Goal: Task Accomplishment & Management: Manage account settings

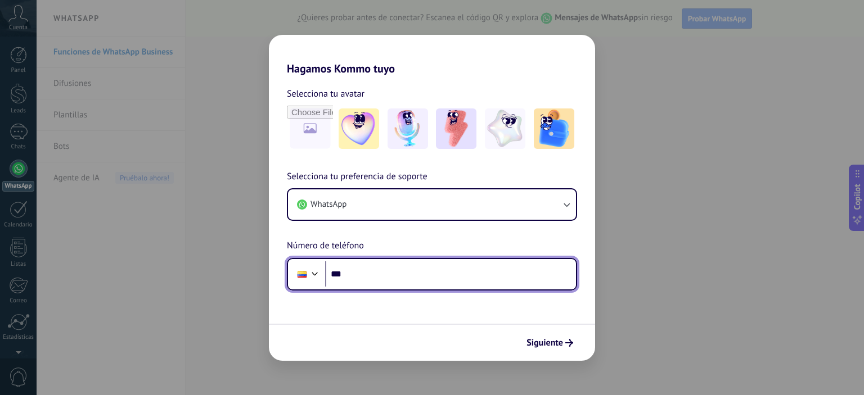
click at [373, 269] on input "***" at bounding box center [450, 275] width 251 height 26
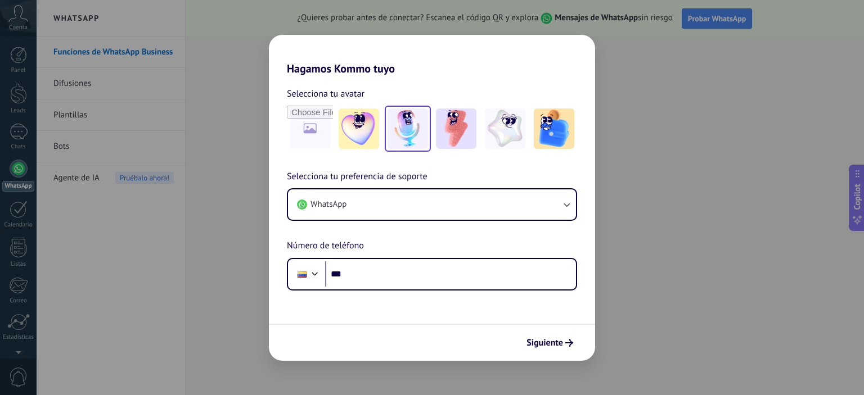
click at [403, 130] on img at bounding box center [407, 129] width 40 height 40
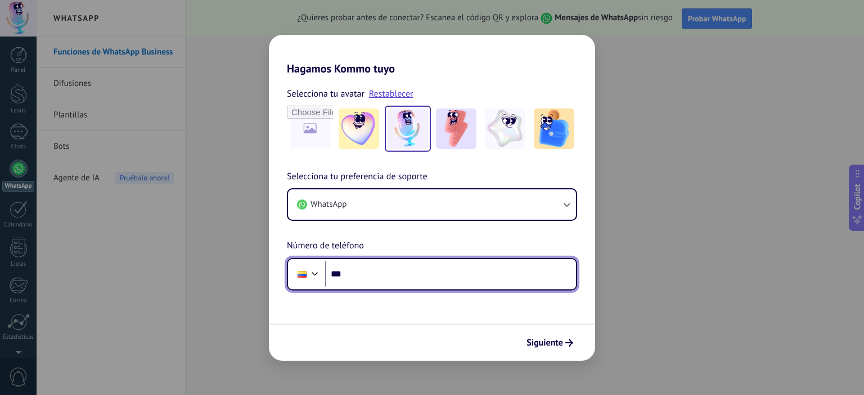
click at [385, 280] on input "***" at bounding box center [450, 275] width 251 height 26
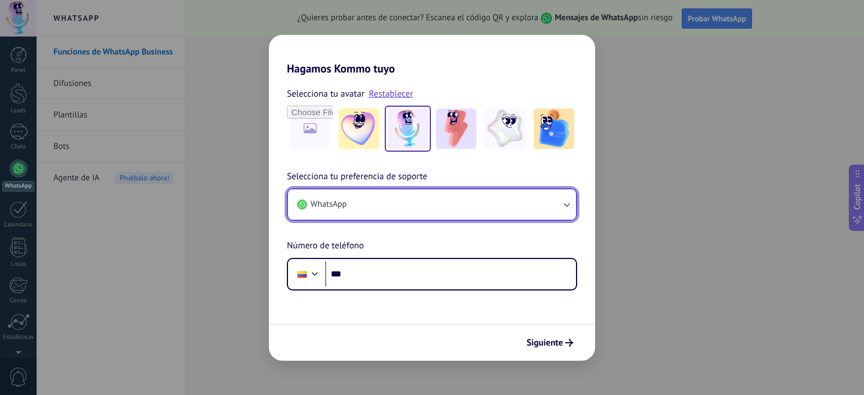
click at [421, 207] on button "WhatsApp" at bounding box center [432, 205] width 288 height 30
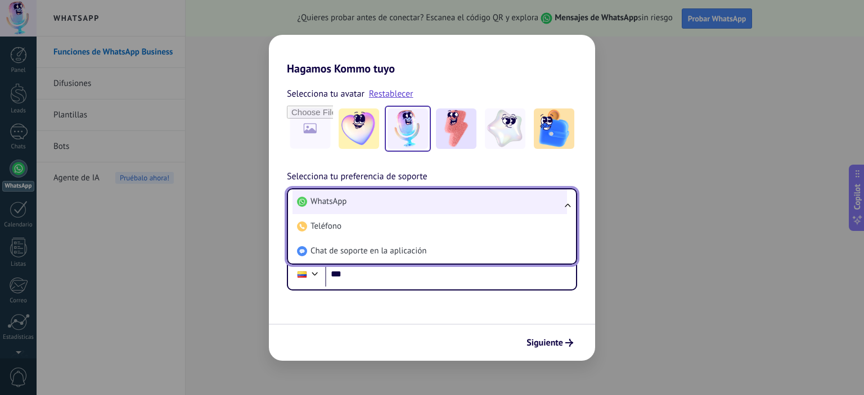
click at [411, 202] on li "WhatsApp" at bounding box center [429, 202] width 274 height 25
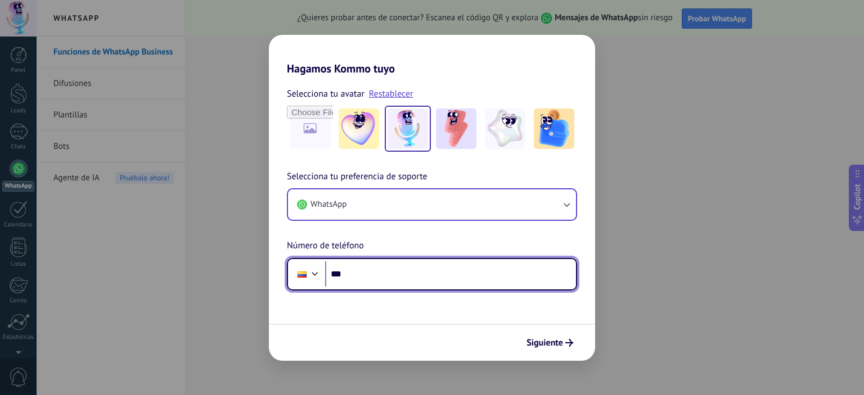
click at [344, 276] on input "***" at bounding box center [450, 275] width 251 height 26
type input "**********"
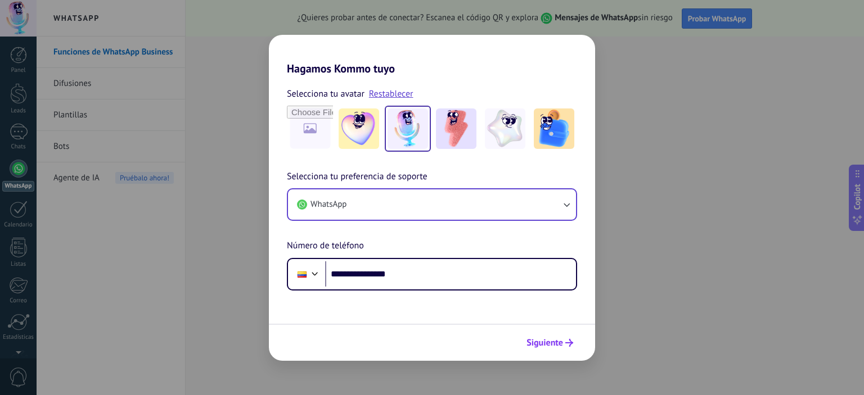
click at [549, 344] on span "Siguiente" at bounding box center [544, 343] width 37 height 8
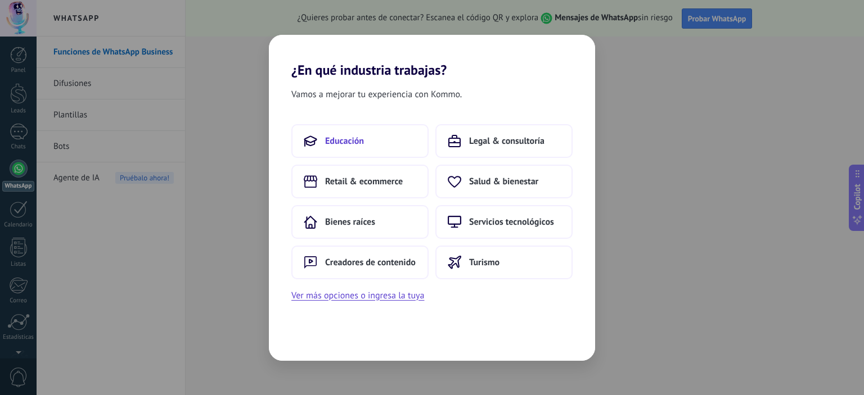
click at [349, 143] on span "Educación" at bounding box center [344, 141] width 39 height 11
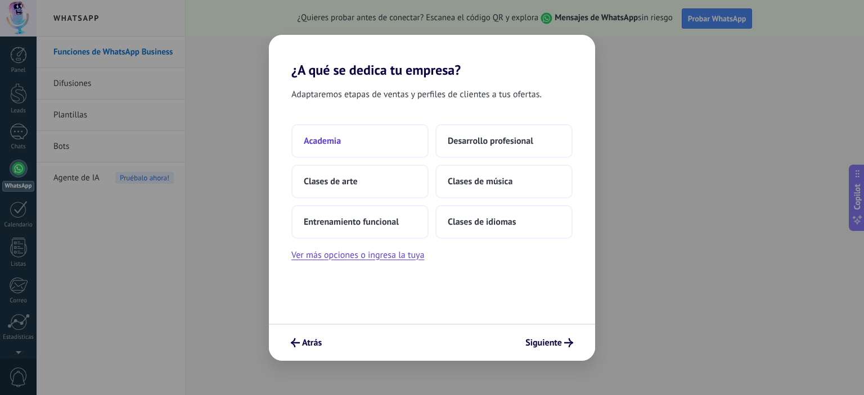
click at [344, 147] on button "Academia" at bounding box center [359, 141] width 137 height 34
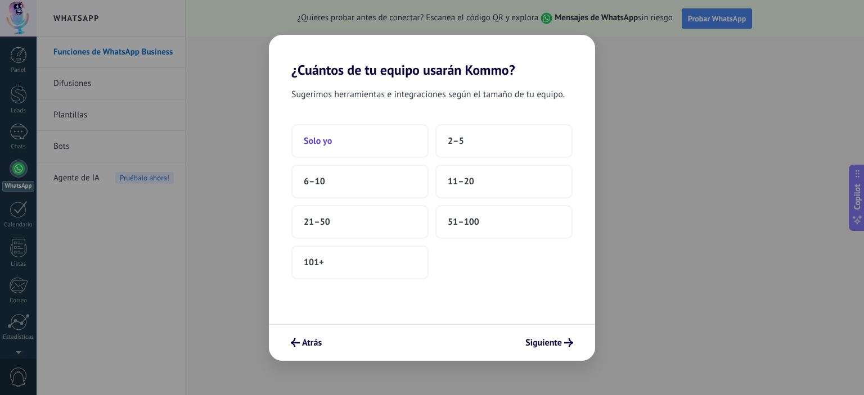
click at [362, 139] on button "Solo yo" at bounding box center [359, 141] width 137 height 34
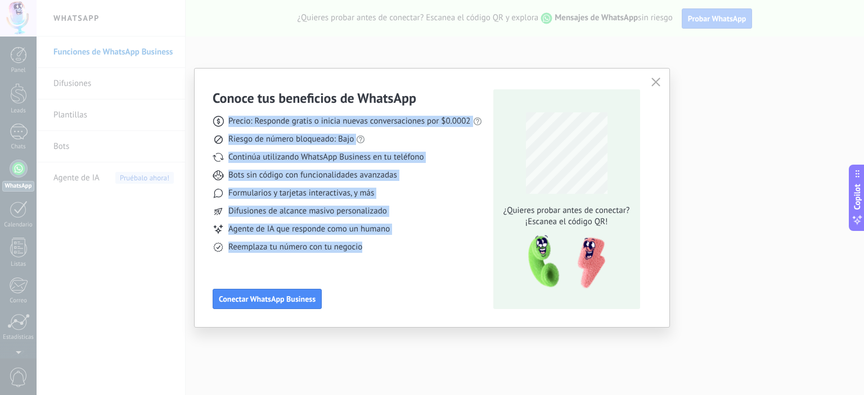
drag, startPoint x: 210, startPoint y: 112, endPoint x: 386, endPoint y: 258, distance: 228.5
click at [386, 256] on div "Conoce tus beneficios de WhatsApp Precio: Responde gratis o inicia nuevas conve…" at bounding box center [432, 198] width 475 height 259
click at [382, 268] on div "Conoce tus beneficios de WhatsApp Precio: Responde gratis o inicia nuevas conve…" at bounding box center [347, 199] width 269 height 220
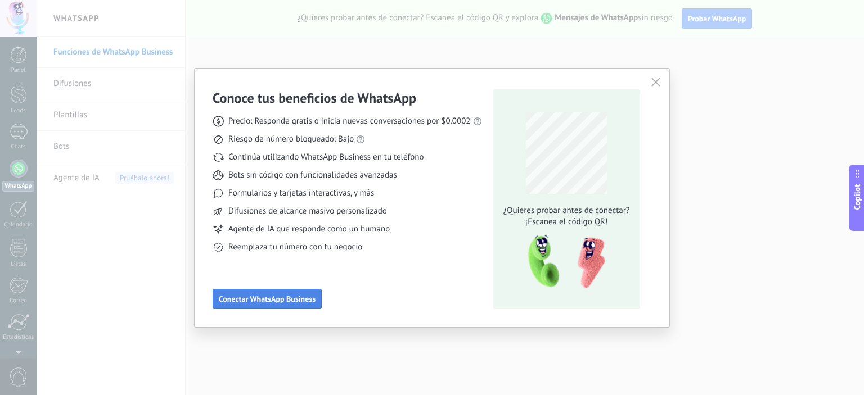
click at [301, 290] on button "Conectar WhatsApp Business" at bounding box center [267, 299] width 109 height 20
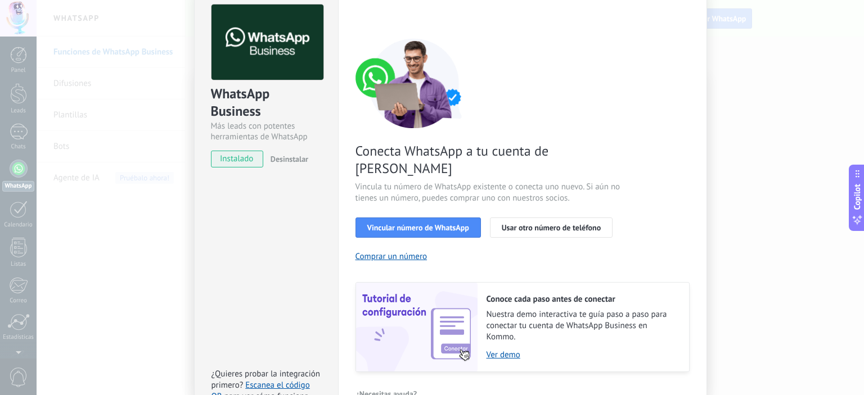
scroll to position [56, 0]
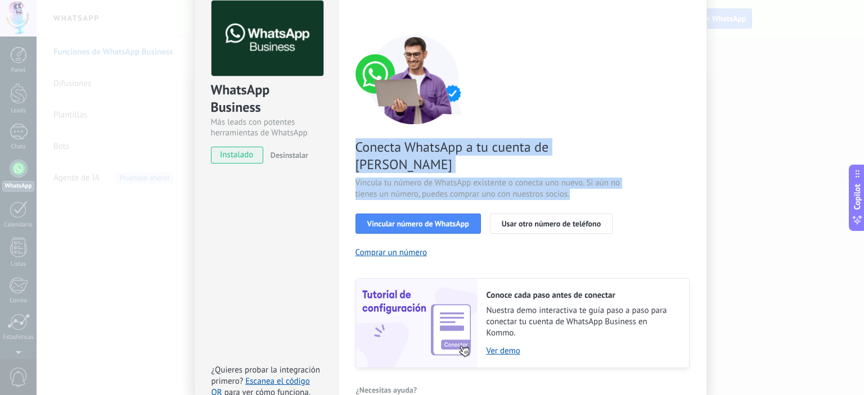
drag, startPoint x: 344, startPoint y: 140, endPoint x: 596, endPoint y: 177, distance: 254.7
click at [596, 177] on div "Configuraciones Autorizaciones This tab logs the users who have granted integra…" at bounding box center [522, 199] width 369 height 439
click at [596, 178] on span "Vincula tu número de WhatsApp existente o conecta uno nuevo. Si aún no tienes u…" at bounding box center [489, 189] width 268 height 22
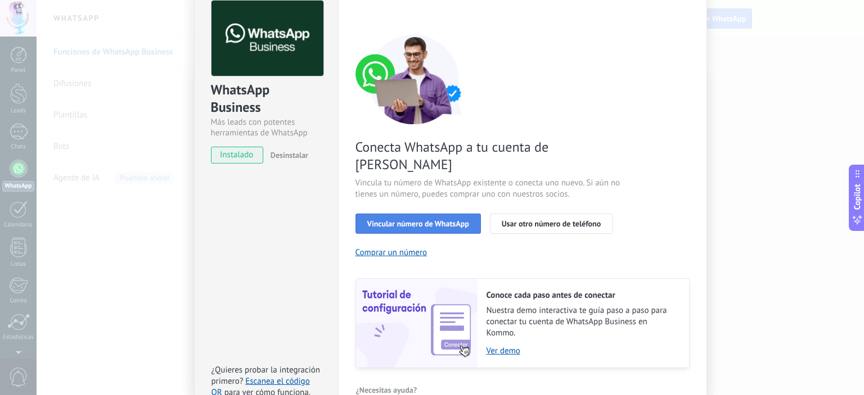
click at [435, 220] on span "Vincular número de WhatsApp" at bounding box center [418, 224] width 102 height 8
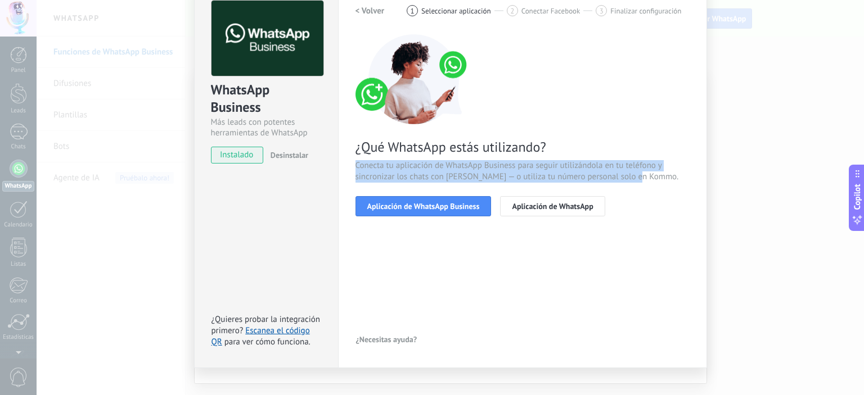
drag, startPoint x: 341, startPoint y: 157, endPoint x: 661, endPoint y: 178, distance: 321.3
click at [661, 178] on div "Configuraciones Autorizaciones This tab logs the users who have granted integra…" at bounding box center [522, 174] width 369 height 388
click at [661, 178] on span "Conecta tu aplicación de WhatsApp Business para seguir utilizándola en tu teléf…" at bounding box center [522, 171] width 334 height 22
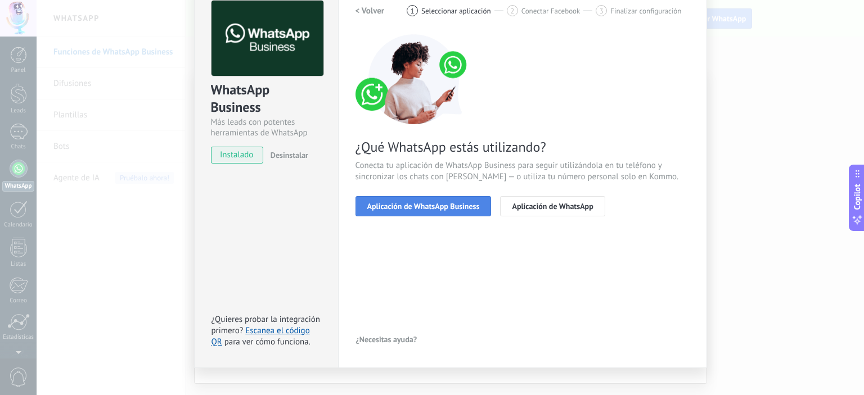
click at [458, 208] on span "Aplicación de WhatsApp Business" at bounding box center [423, 206] width 112 height 8
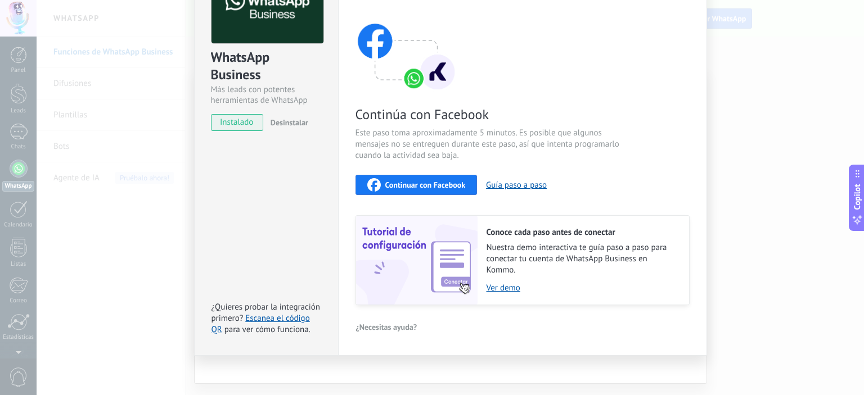
scroll to position [91, 0]
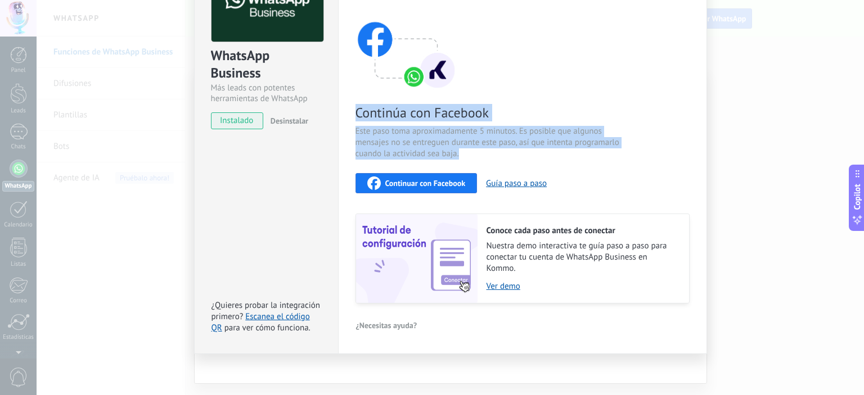
drag, startPoint x: 349, startPoint y: 114, endPoint x: 503, endPoint y: 160, distance: 161.2
click at [503, 160] on div "Configuraciones Autorizaciones This tab logs the users who have granted integra…" at bounding box center [522, 150] width 369 height 408
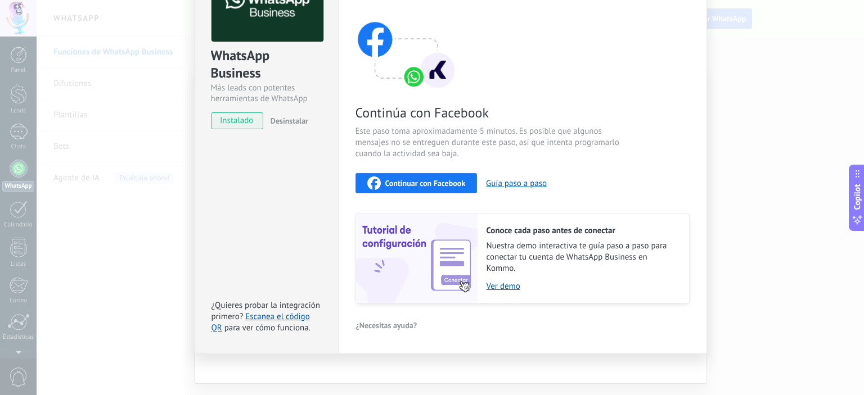
click at [503, 160] on div "Continúa con Facebook Este paso toma aproximadamente 5 minutos. Es posible que …" at bounding box center [522, 152] width 334 height 304
click at [421, 186] on span "Continuar con Facebook" at bounding box center [425, 183] width 80 height 8
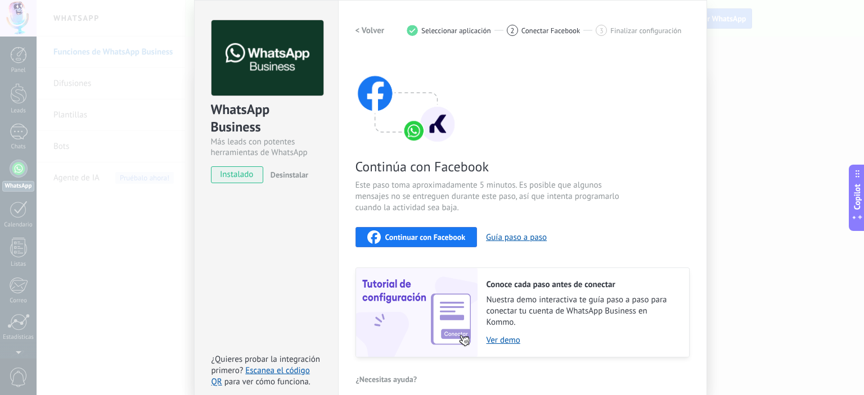
scroll to position [34, 0]
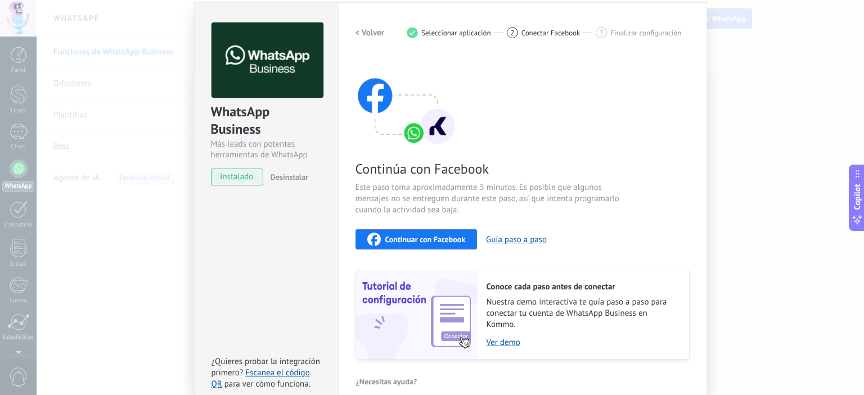
click at [407, 242] on span "Continuar con Facebook" at bounding box center [425, 240] width 80 height 8
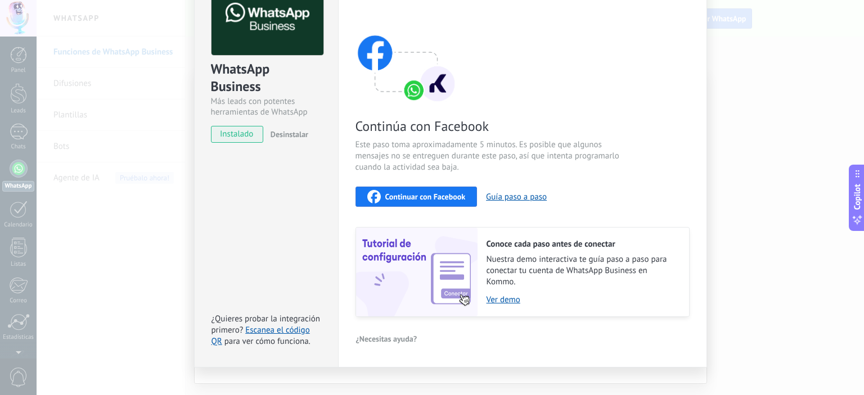
scroll to position [91, 0]
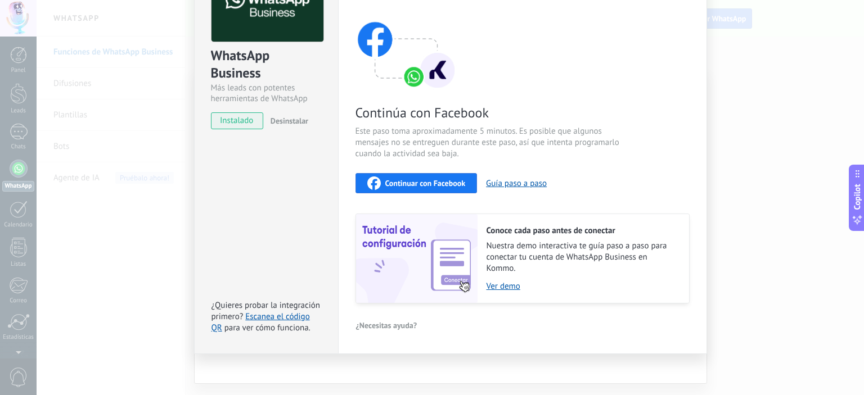
click at [746, 277] on div "WhatsApp Business Más leads con potentes herramientas de WhatsApp instalado Des…" at bounding box center [450, 197] width 827 height 395
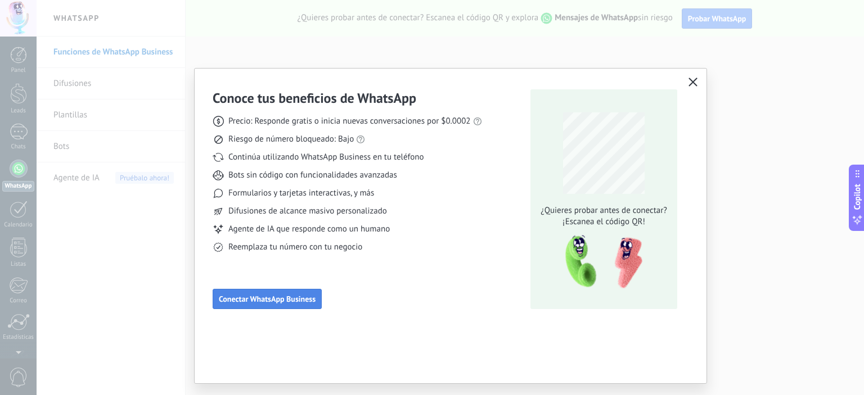
click at [247, 303] on span "Conectar WhatsApp Business" at bounding box center [267, 299] width 97 height 8
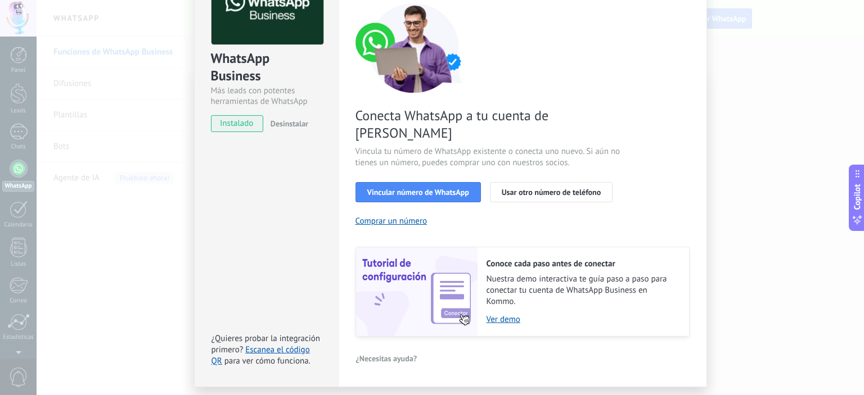
scroll to position [103, 0]
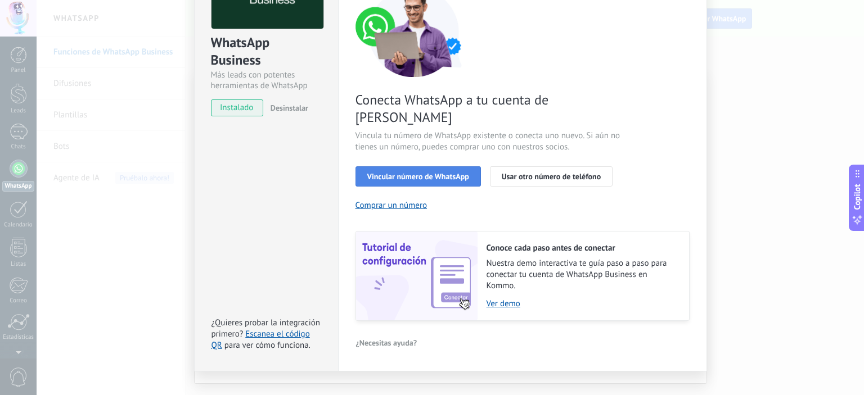
click at [413, 173] on span "Vincular número de WhatsApp" at bounding box center [418, 177] width 102 height 8
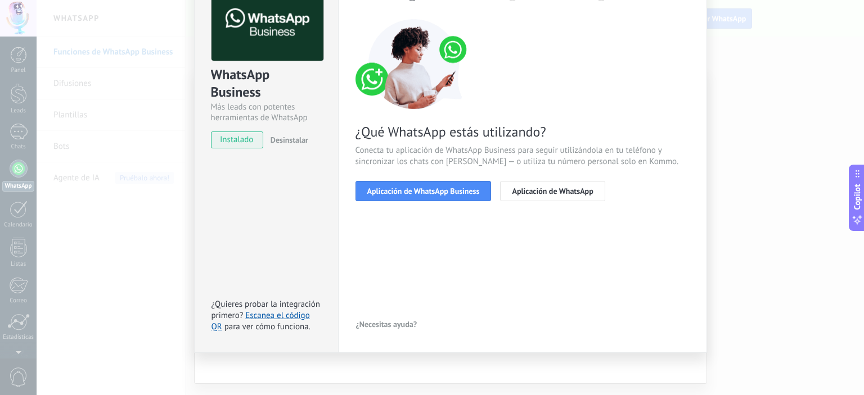
scroll to position [71, 0]
click at [422, 190] on span "Aplicación de WhatsApp Business" at bounding box center [423, 192] width 112 height 8
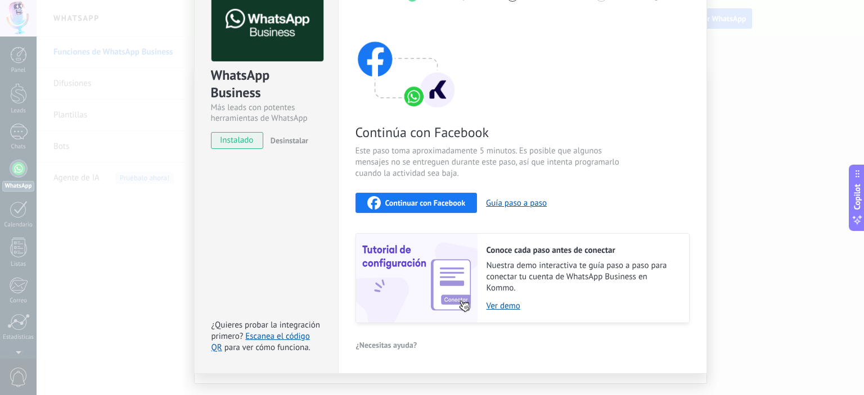
click at [409, 206] on span "Continuar con Facebook" at bounding box center [425, 203] width 80 height 8
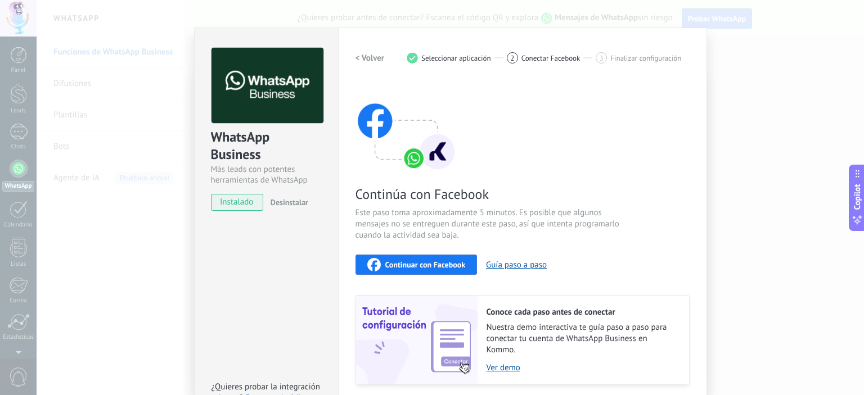
scroll to position [0, 0]
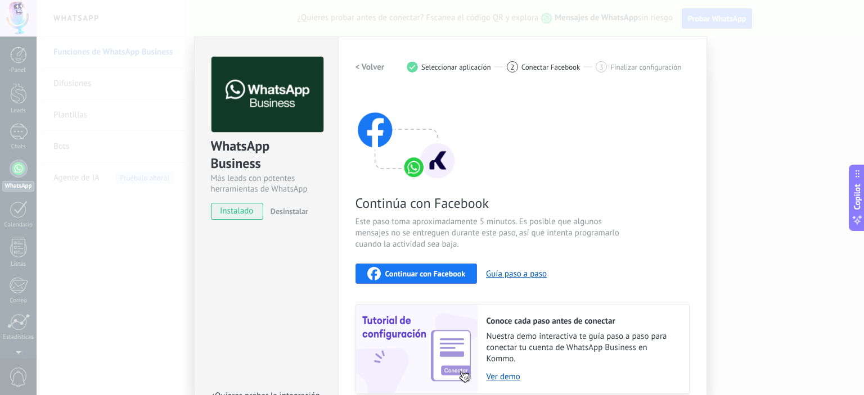
click at [355, 65] on h2 "< Volver" at bounding box center [369, 67] width 29 height 11
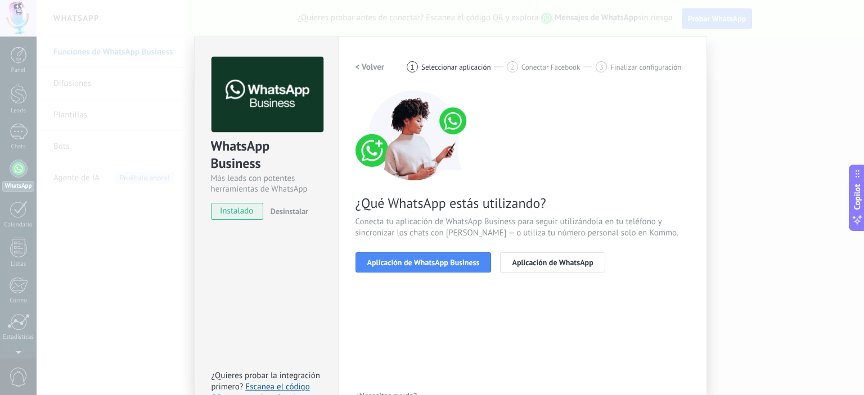
click at [800, 183] on div "WhatsApp Business Más leads con potentes herramientas de WhatsApp instalado Des…" at bounding box center [450, 197] width 827 height 395
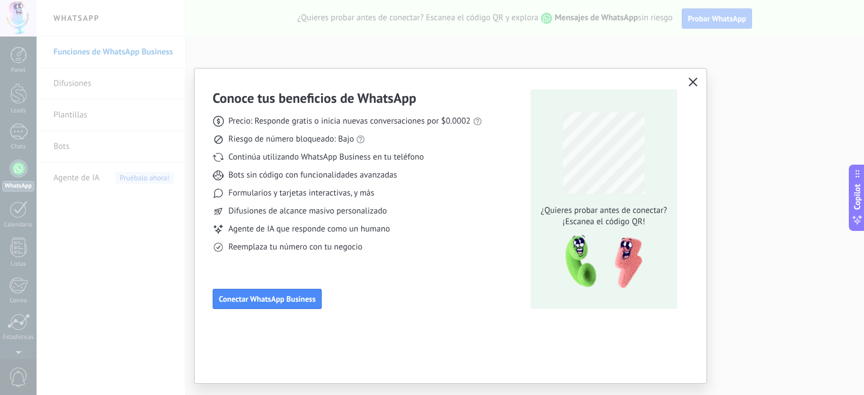
click at [693, 84] on icon "button" at bounding box center [692, 82] width 9 height 9
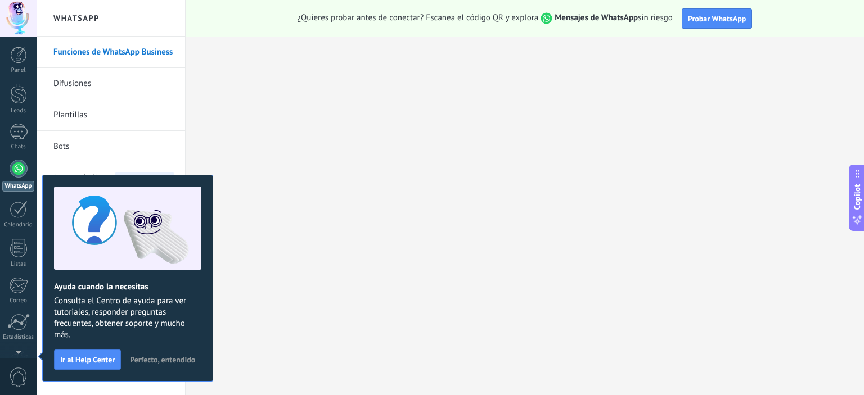
click at [155, 359] on span "Perfecto, entendido" at bounding box center [162, 360] width 65 height 8
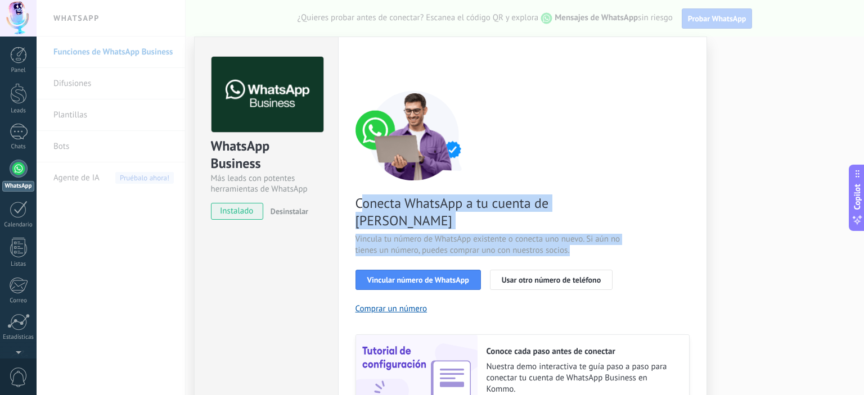
drag, startPoint x: 361, startPoint y: 201, endPoint x: 585, endPoint y: 246, distance: 228.8
click at [585, 246] on div "Conecta WhatsApp a tu cuenta de Kommo Vincula tu número de WhatsApp existente o…" at bounding box center [522, 258] width 334 height 334
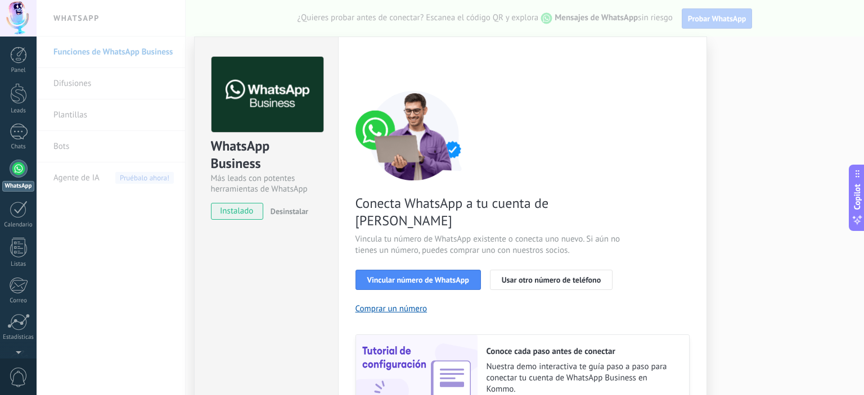
click at [585, 246] on div "Conecta WhatsApp a tu cuenta de Kommo Vincula tu número de WhatsApp existente o…" at bounding box center [522, 258] width 334 height 334
click at [745, 137] on div "WhatsApp Business Más leads con potentes herramientas de WhatsApp instalado Des…" at bounding box center [450, 197] width 827 height 395
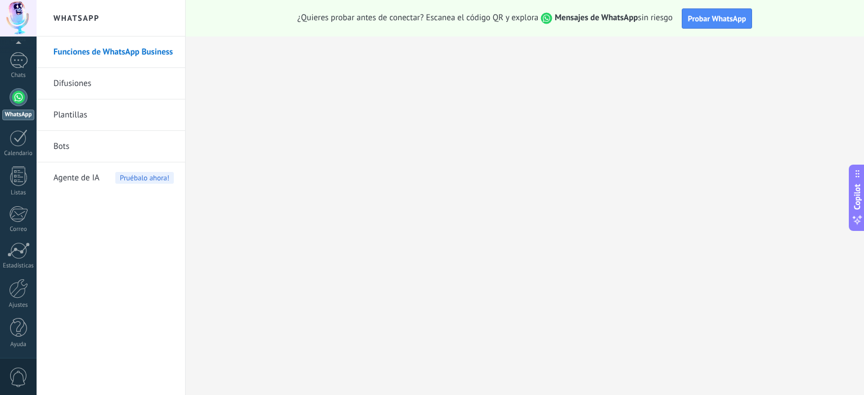
scroll to position [72, 0]
click at [16, 376] on span "0" at bounding box center [18, 378] width 19 height 20
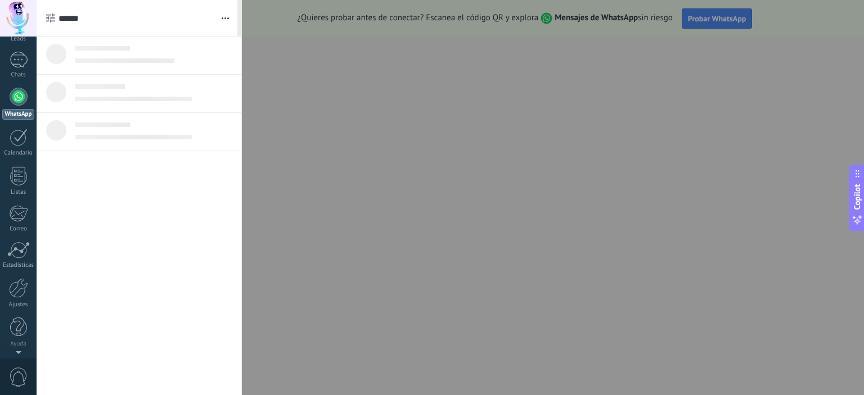
scroll to position [0, 0]
click at [549, 190] on div at bounding box center [432, 197] width 864 height 395
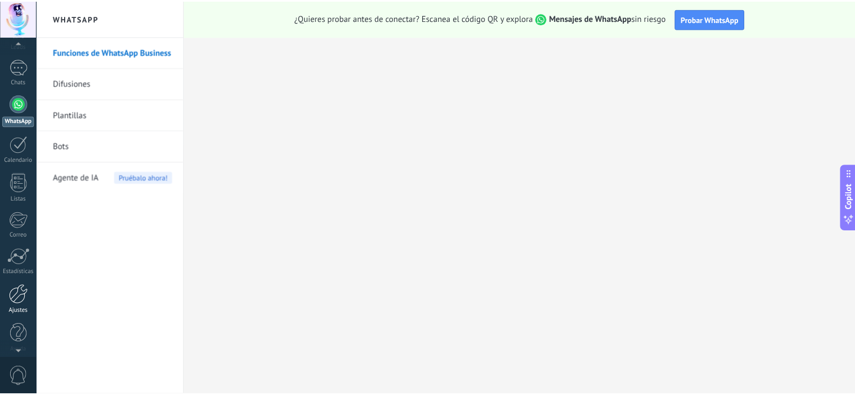
scroll to position [72, 0]
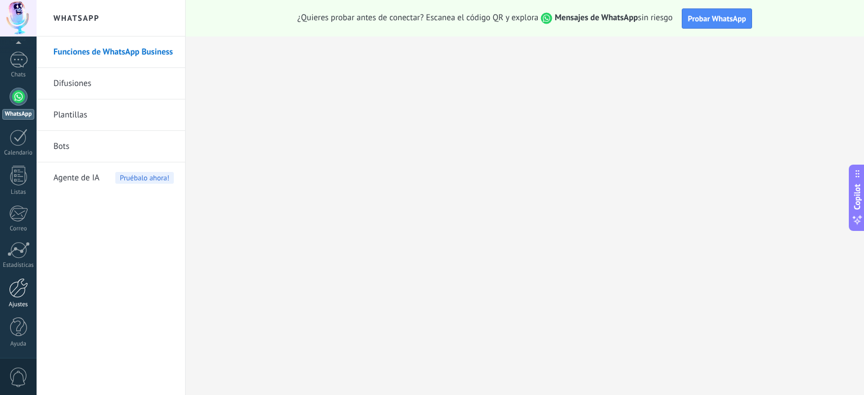
click at [13, 294] on div at bounding box center [18, 288] width 19 height 20
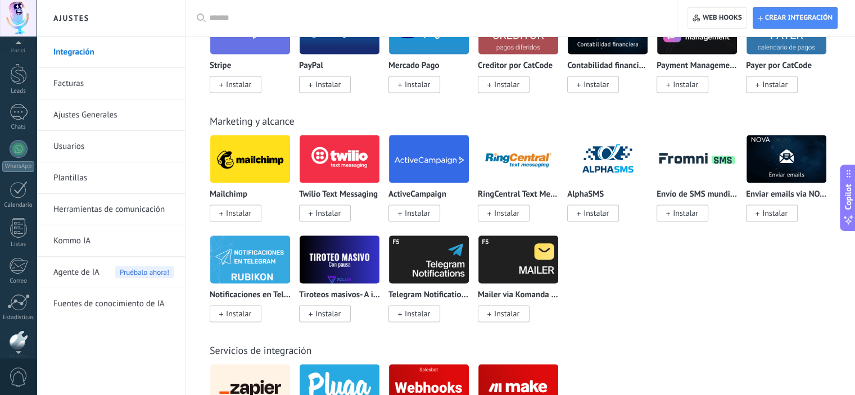
scroll to position [16, 0]
click at [13, 62] on div "Panel Leads Chats WhatsApp Clientes" at bounding box center [18, 223] width 37 height 385
click at [13, 124] on div at bounding box center [19, 116] width 18 height 16
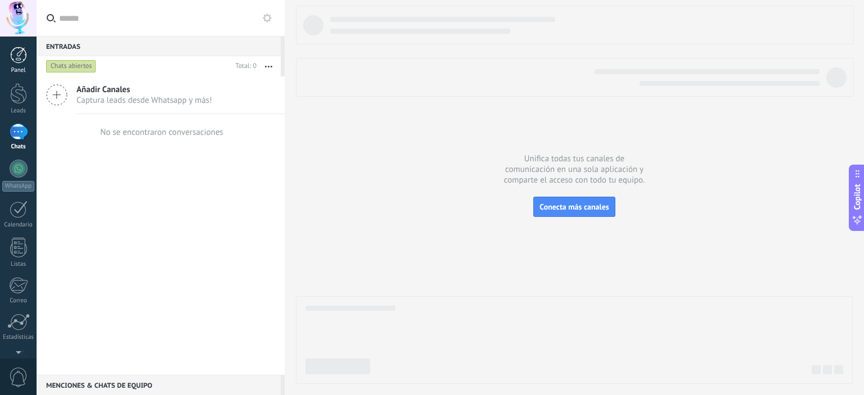
click at [20, 60] on div at bounding box center [18, 55] width 17 height 17
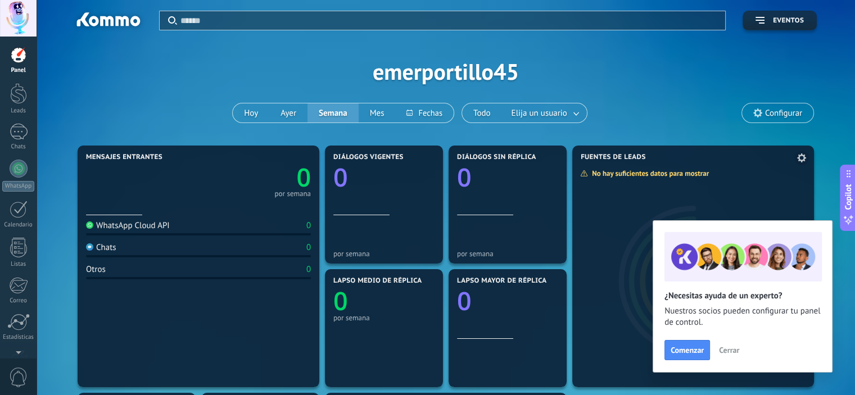
click at [734, 352] on span "Cerrar" at bounding box center [729, 350] width 20 height 8
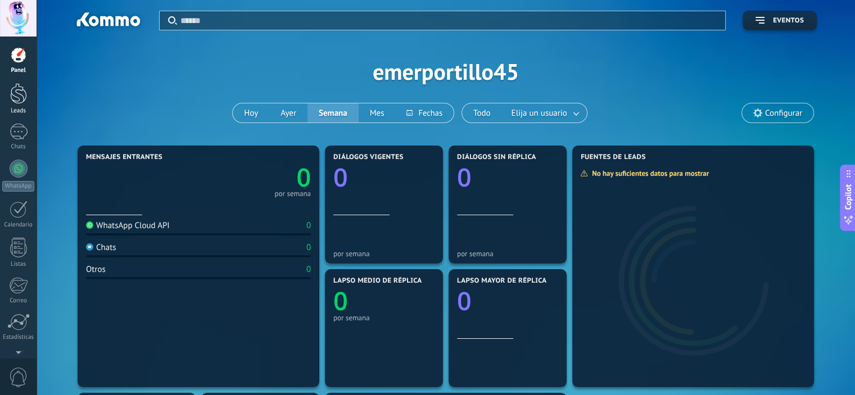
click at [20, 98] on div at bounding box center [18, 93] width 17 height 21
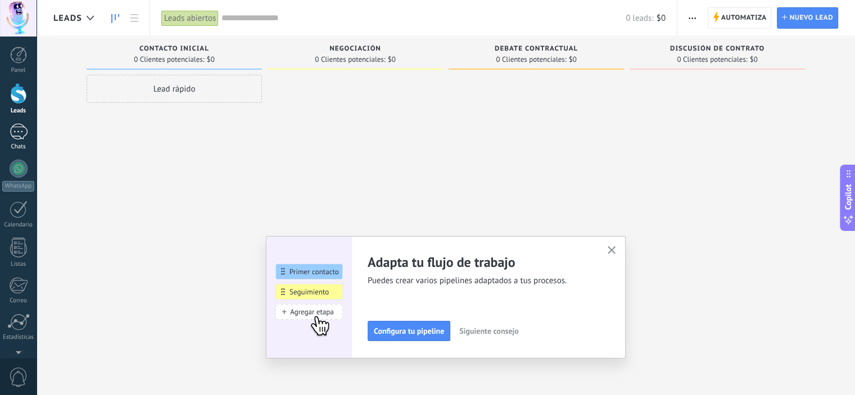
click at [12, 137] on div at bounding box center [19, 132] width 18 height 16
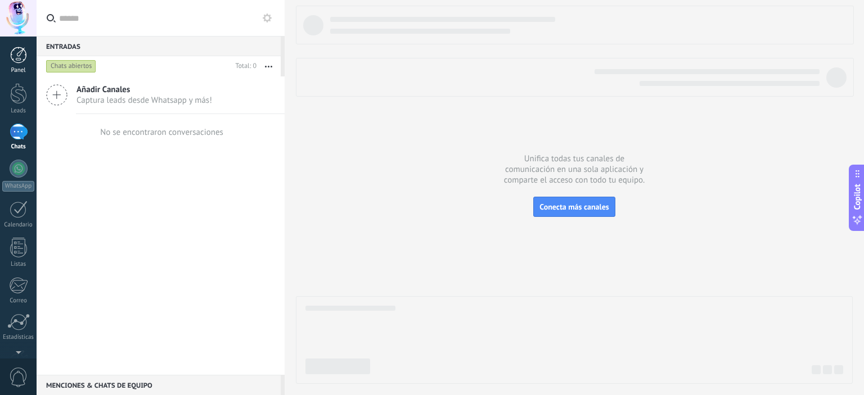
click at [25, 53] on div at bounding box center [18, 55] width 17 height 17
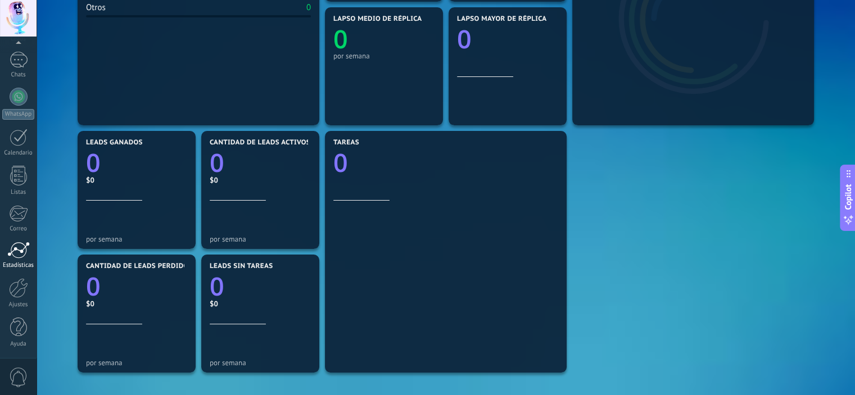
scroll to position [281, 0]
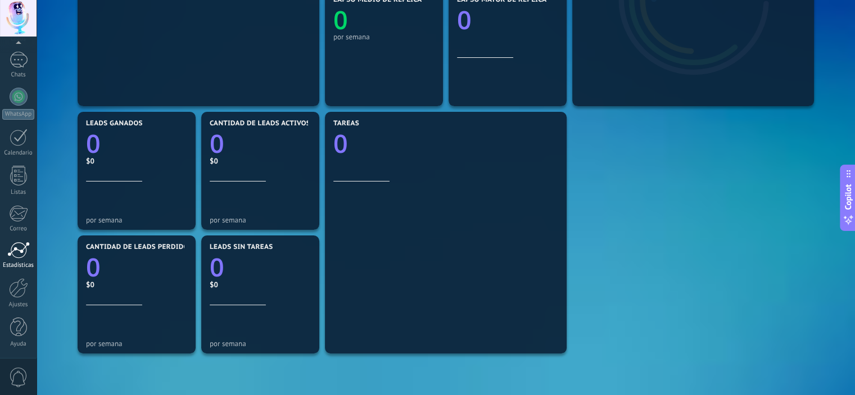
click at [13, 251] on div at bounding box center [18, 250] width 22 height 17
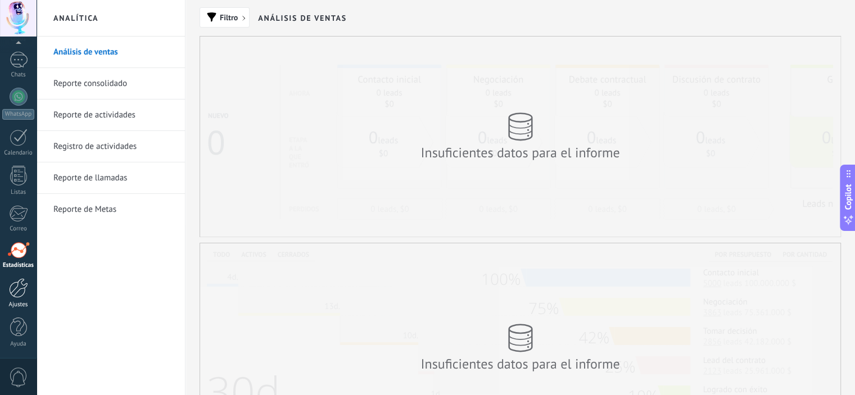
click at [13, 292] on div at bounding box center [18, 288] width 19 height 20
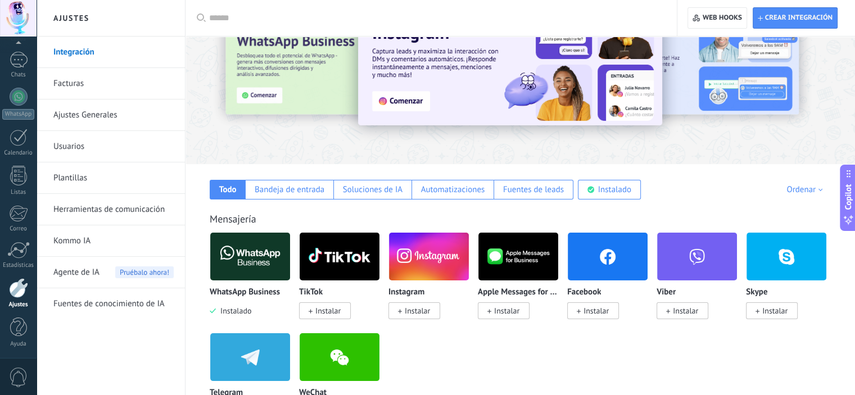
scroll to position [56, 0]
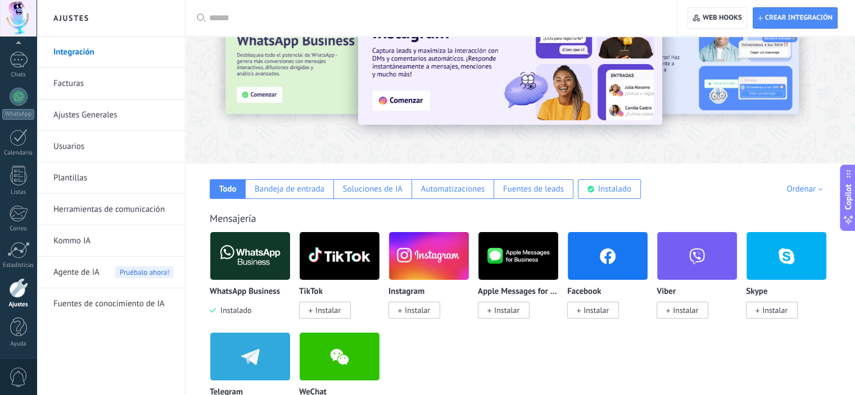
click at [82, 139] on link "Usuarios" at bounding box center [113, 146] width 120 height 31
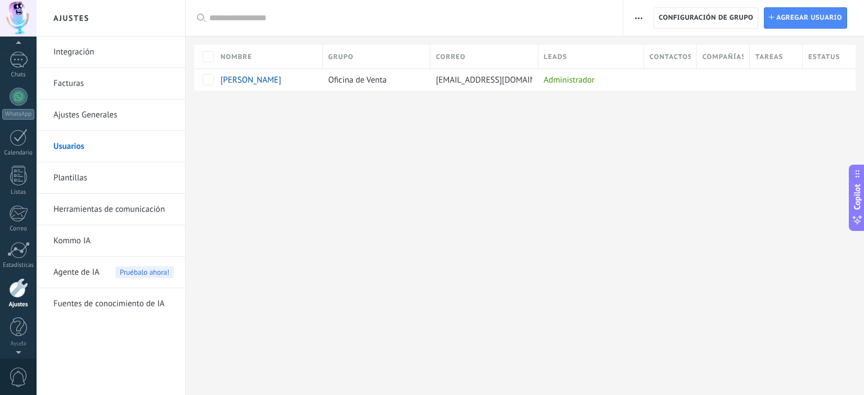
scroll to position [66, 0]
click at [21, 14] on div at bounding box center [18, 18] width 37 height 37
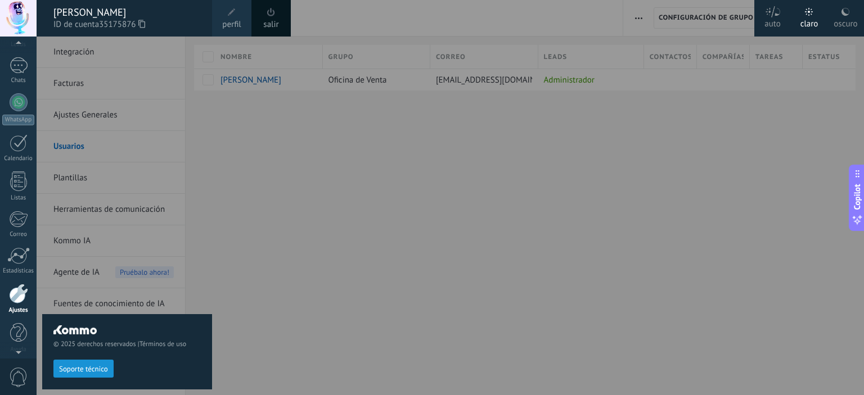
click at [241, 22] on link "perfil" at bounding box center [231, 18] width 39 height 37
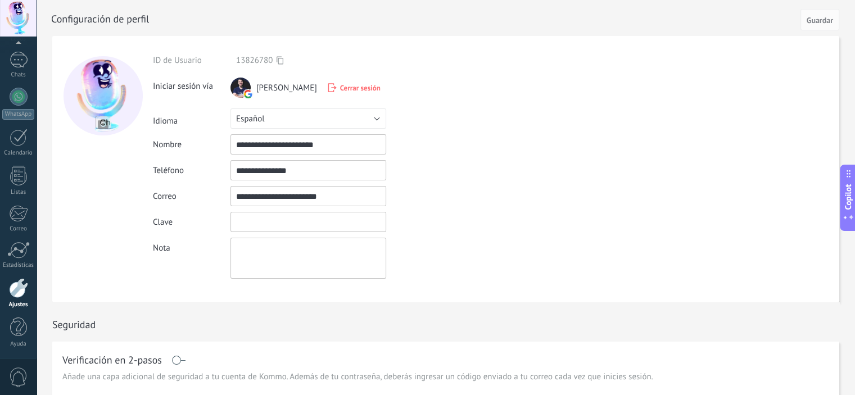
click at [263, 221] on input "textbox" at bounding box center [309, 222] width 156 height 20
type input "**********"
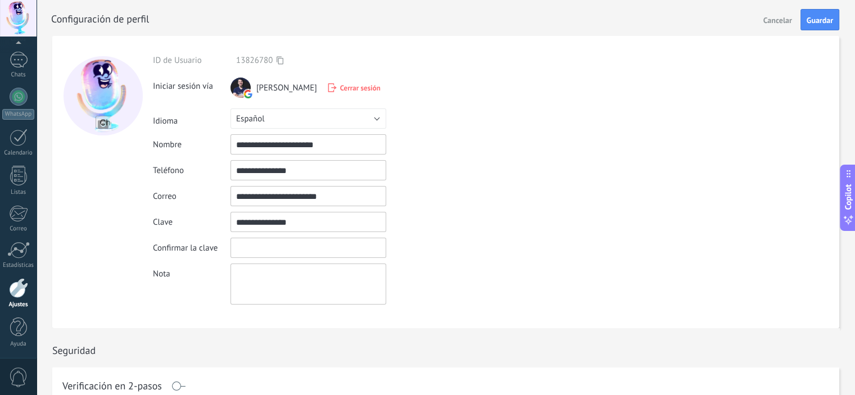
click at [294, 224] on input "textbox" at bounding box center [309, 222] width 156 height 20
click at [254, 247] on input "textbox" at bounding box center [309, 248] width 156 height 20
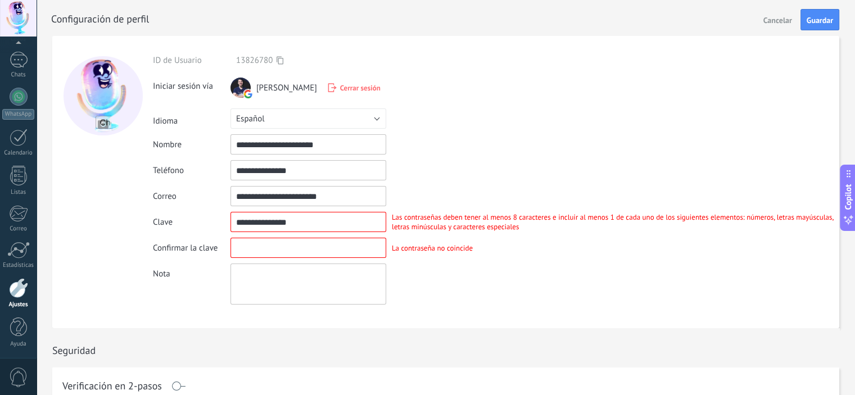
type input "**********"
click at [290, 218] on input "textbox" at bounding box center [309, 222] width 156 height 20
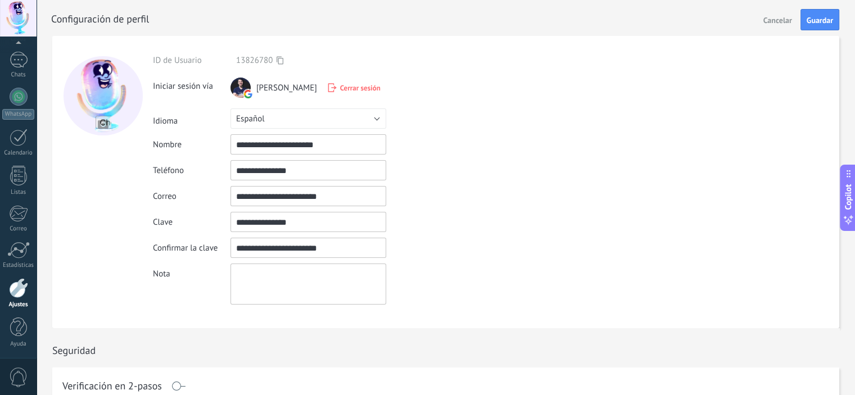
click at [252, 260] on div "**********" at bounding box center [496, 180] width 687 height 250
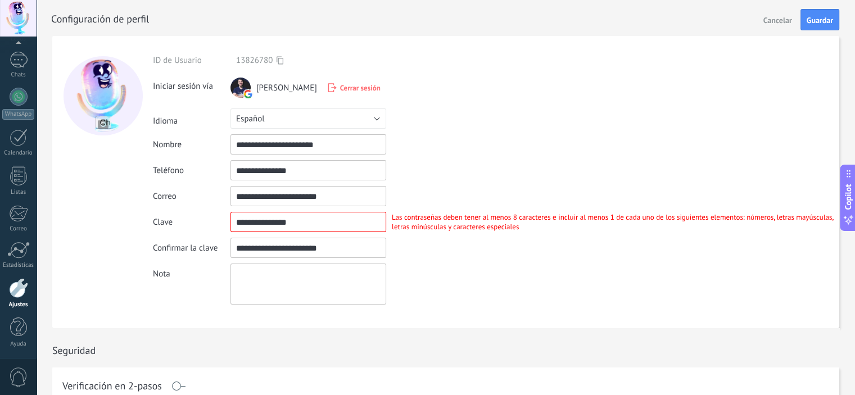
drag, startPoint x: 324, startPoint y: 250, endPoint x: 209, endPoint y: 259, distance: 115.1
click at [209, 258] on div "Confirmar la clave La contraseña no coincide" at bounding box center [496, 248] width 687 height 20
type input "**********"
click at [242, 295] on textarea at bounding box center [309, 284] width 156 height 41
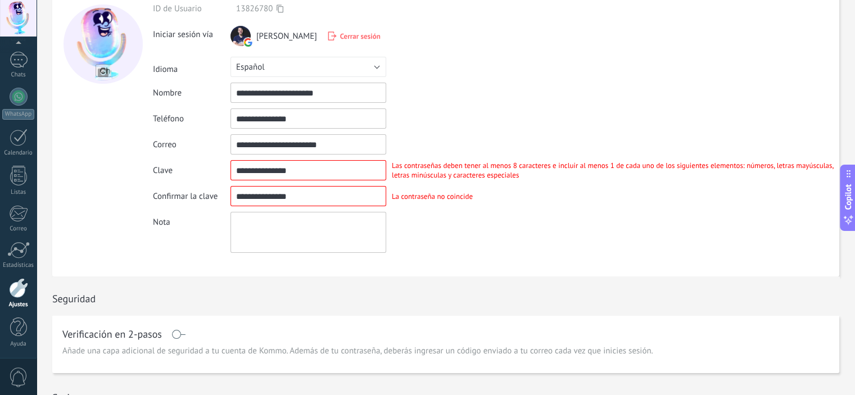
scroll to position [56, 0]
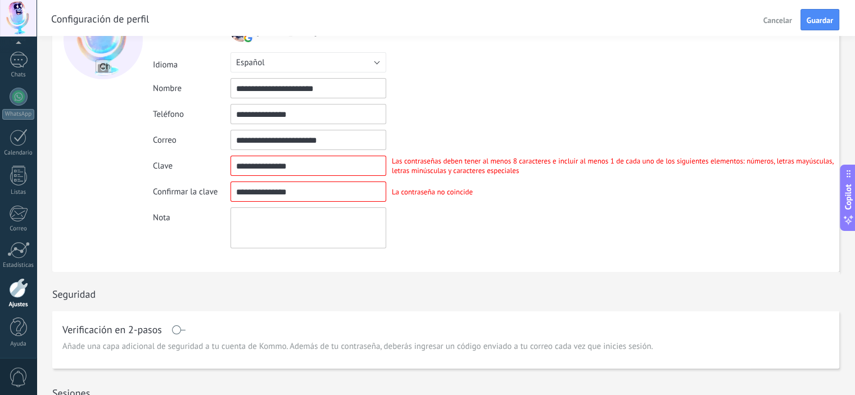
click at [414, 237] on div "Nota" at bounding box center [496, 228] width 687 height 41
click at [307, 194] on input "textbox" at bounding box center [309, 192] width 156 height 20
drag, startPoint x: 171, startPoint y: 186, endPoint x: 159, endPoint y: 186, distance: 11.8
click at [159, 186] on div "Confirmar la clave La contraseña no coincide" at bounding box center [496, 192] width 687 height 20
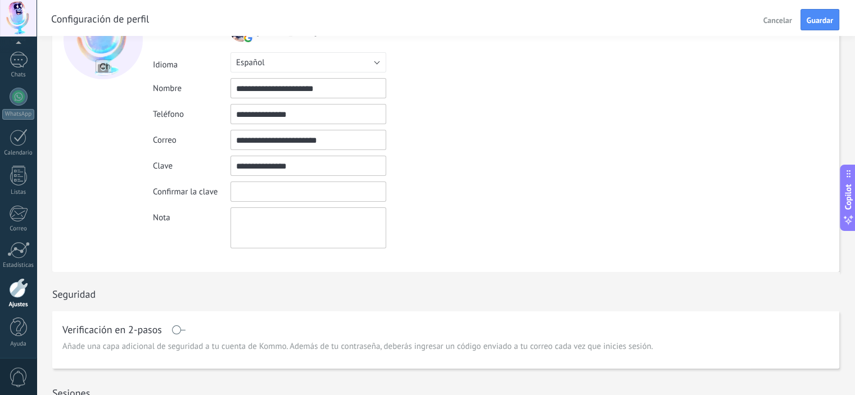
drag, startPoint x: 290, startPoint y: 169, endPoint x: 110, endPoint y: 169, distance: 180.0
click at [110, 169] on form "**********" at bounding box center [445, 126] width 787 height 292
click at [268, 166] on input "textbox" at bounding box center [309, 166] width 156 height 20
click at [285, 164] on input "textbox" at bounding box center [309, 166] width 156 height 20
drag, startPoint x: 308, startPoint y: 167, endPoint x: 195, endPoint y: 163, distance: 113.7
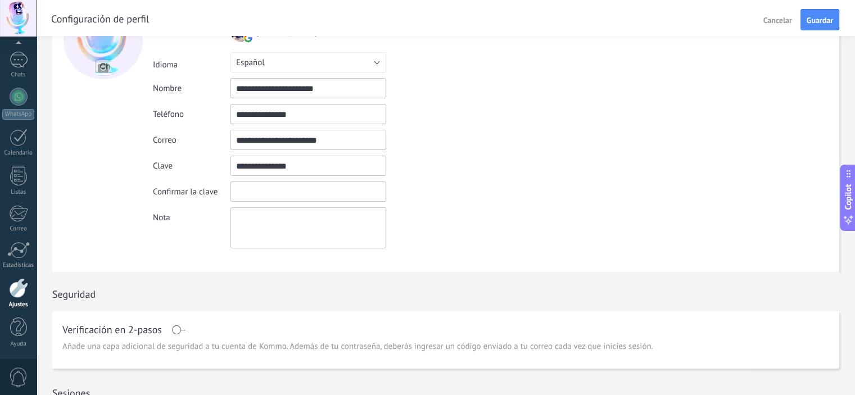
click at [196, 163] on div "Clave Las contraseñas deben tener al menos 8 caracteres e incluir al menos 1 de…" at bounding box center [496, 166] width 687 height 20
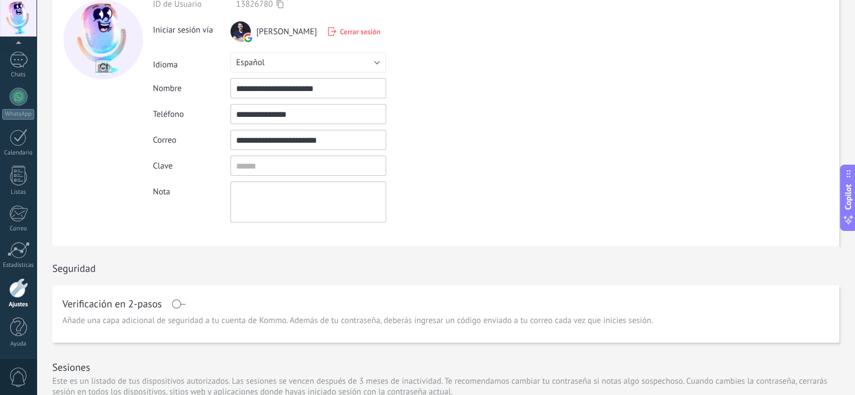
click at [267, 179] on div "**********" at bounding box center [496, 111] width 687 height 224
click at [261, 166] on input "textbox" at bounding box center [309, 166] width 156 height 20
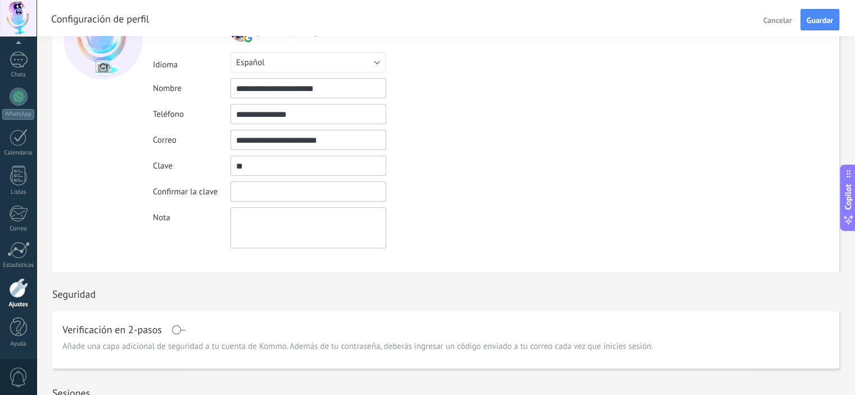
type input "*"
type input "**********"
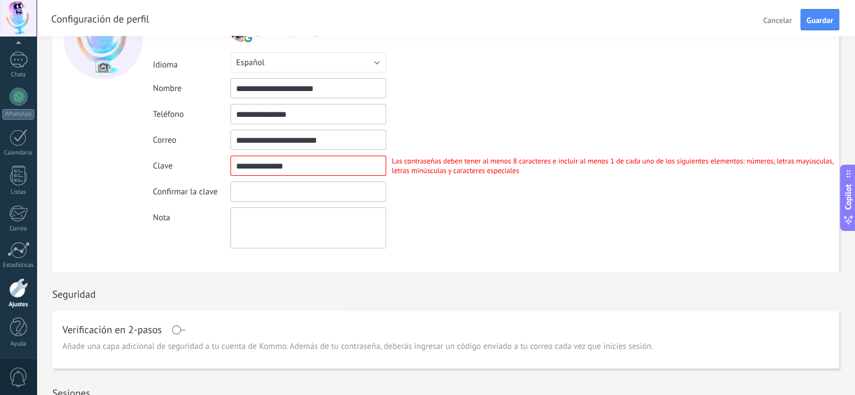
click at [270, 188] on input "textbox" at bounding box center [309, 192] width 156 height 20
type input "**********"
click at [511, 216] on div "Nota" at bounding box center [496, 228] width 687 height 41
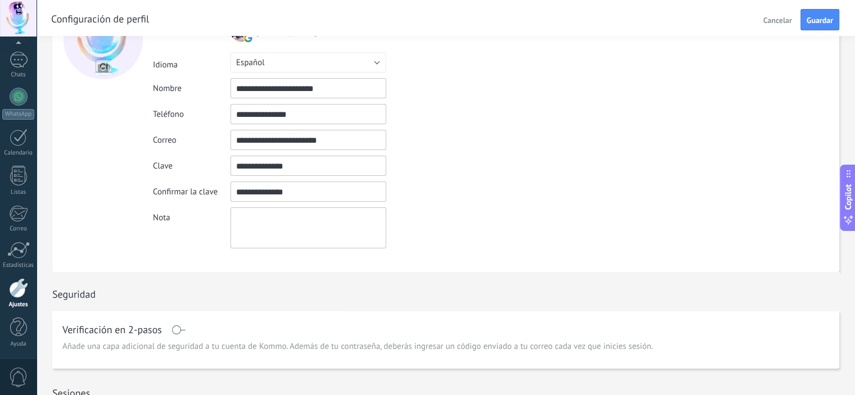
click at [290, 166] on input "textbox" at bounding box center [309, 166] width 156 height 20
type input "**********"
click at [290, 193] on input "textbox" at bounding box center [309, 192] width 156 height 20
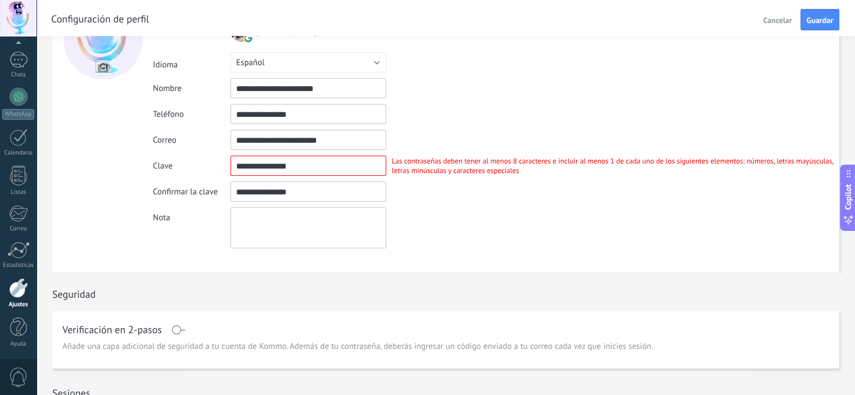
type input "**********"
click at [522, 209] on div "Nota" at bounding box center [496, 228] width 687 height 41
drag, startPoint x: 277, startPoint y: 145, endPoint x: 199, endPoint y: 141, distance: 78.3
click at [199, 141] on div "**********" at bounding box center [496, 140] width 687 height 20
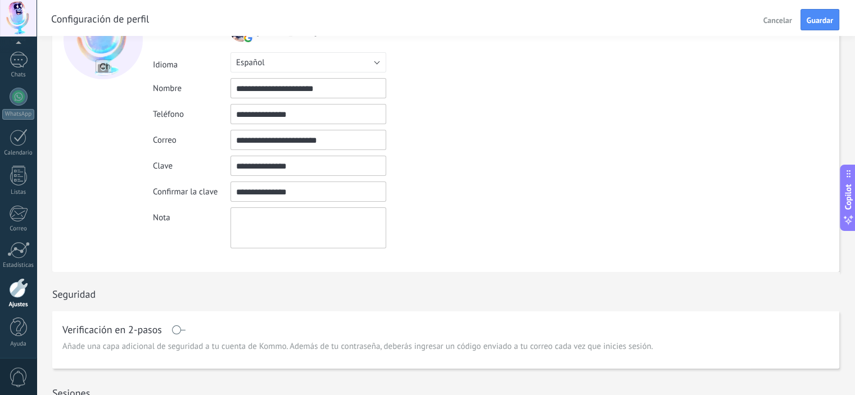
drag, startPoint x: 306, startPoint y: 171, endPoint x: 299, endPoint y: 169, distance: 7.0
click at [303, 170] on input "textbox" at bounding box center [309, 166] width 156 height 20
drag, startPoint x: 299, startPoint y: 169, endPoint x: 152, endPoint y: 168, distance: 147.4
click at [152, 168] on form "**********" at bounding box center [445, 126] width 787 height 292
type input "**********"
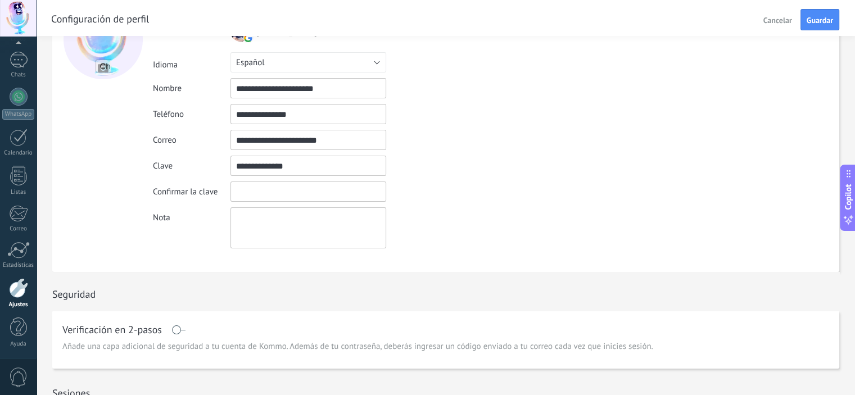
click at [272, 199] on input "textbox" at bounding box center [309, 192] width 156 height 20
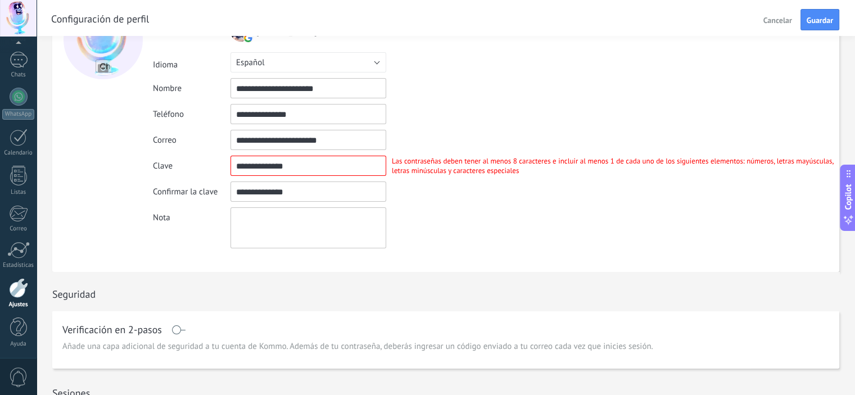
type input "**********"
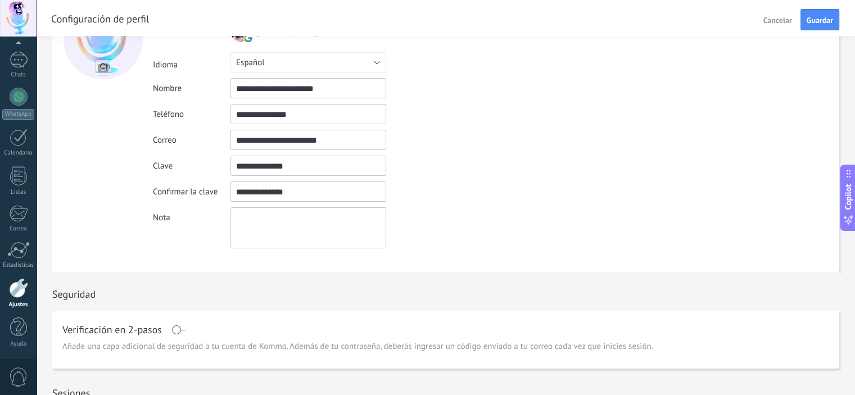
click at [280, 168] on input "textbox" at bounding box center [309, 166] width 156 height 20
drag, startPoint x: 287, startPoint y: 167, endPoint x: 155, endPoint y: 172, distance: 132.8
click at [155, 172] on div "Clave Las contraseñas deben tener al menos 8 caracteres e incluir al menos 1 de…" at bounding box center [496, 166] width 687 height 20
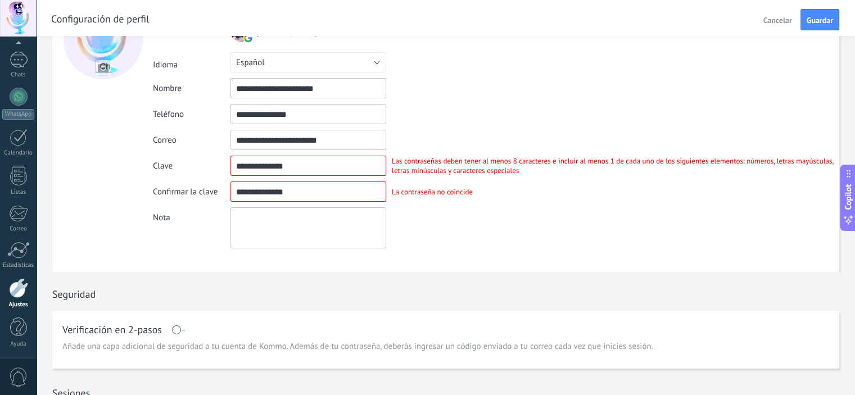
click at [386, 217] on textarea at bounding box center [309, 228] width 156 height 41
click at [430, 242] on div "Nota" at bounding box center [496, 228] width 687 height 41
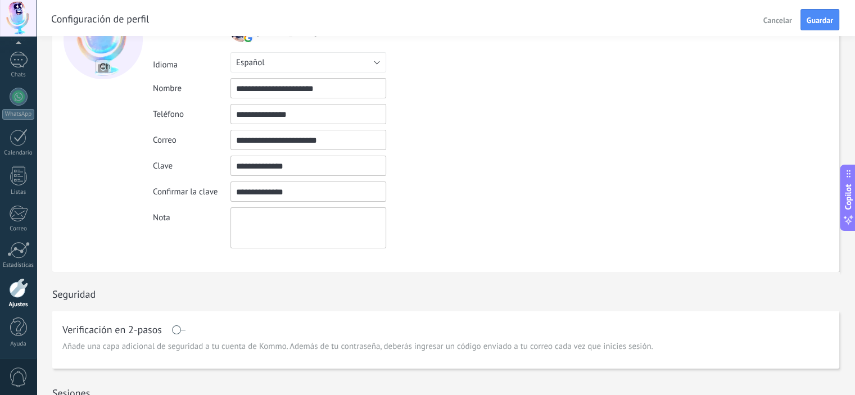
click at [278, 175] on input "textbox" at bounding box center [309, 166] width 156 height 20
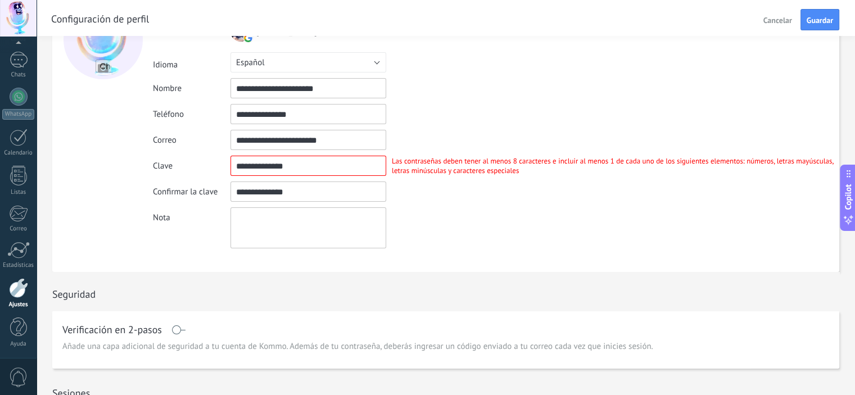
drag, startPoint x: 294, startPoint y: 201, endPoint x: 191, endPoint y: 193, distance: 103.2
click at [192, 194] on div "Confirmar la clave La contraseña no coincide" at bounding box center [496, 192] width 687 height 20
drag, startPoint x: 300, startPoint y: 142, endPoint x: 289, endPoint y: 161, distance: 22.7
click at [295, 152] on div "**********" at bounding box center [496, 124] width 687 height 250
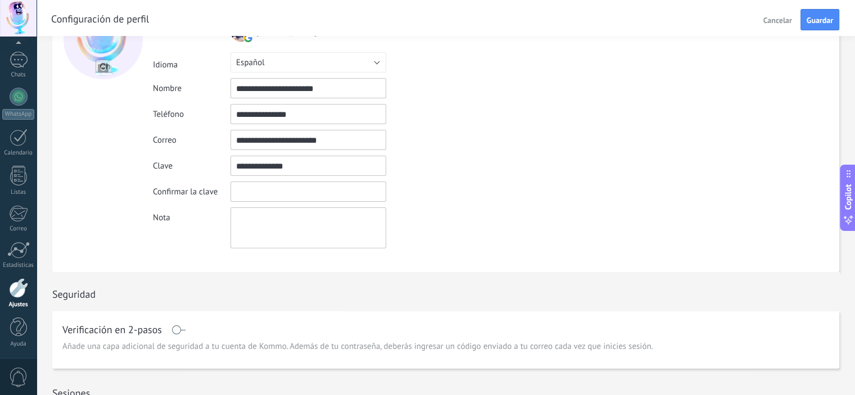
drag, startPoint x: 205, startPoint y: 171, endPoint x: 186, endPoint y: 171, distance: 19.1
click at [186, 171] on div "Clave Las contraseñas deben tener al menos 8 caracteres e incluir al menos 1 de…" at bounding box center [496, 166] width 687 height 20
type input "**********"
click at [256, 196] on input "textbox" at bounding box center [309, 192] width 156 height 20
type input "**********"
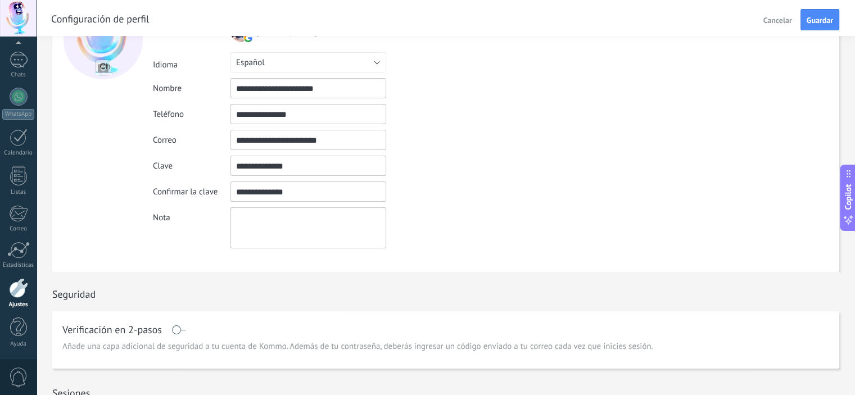
click at [578, 166] on div "Las contraseñas deben tener al menos 8 caracteres e incluir al menos 1 de cada …" at bounding box center [612, 165] width 453 height 19
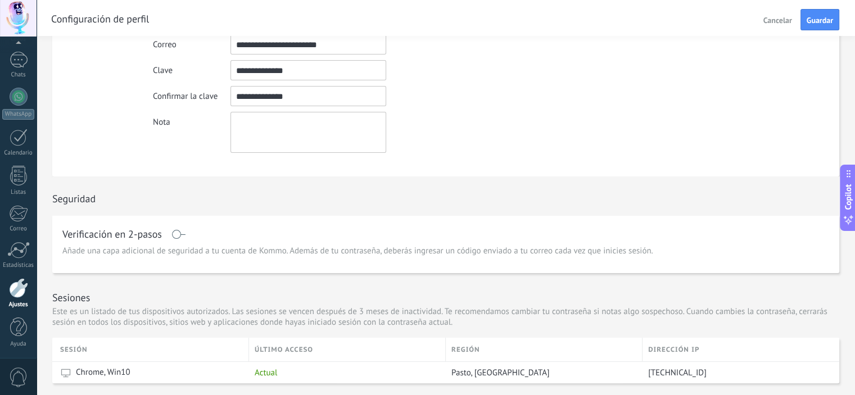
scroll to position [225, 0]
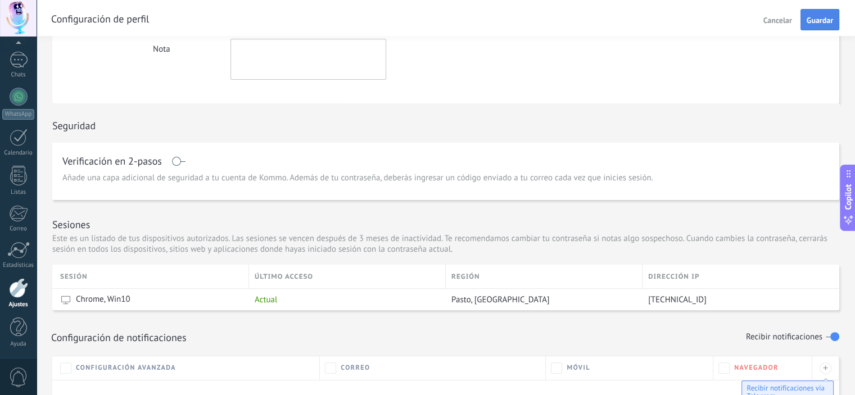
click at [828, 22] on span "Guardar" at bounding box center [820, 20] width 26 height 8
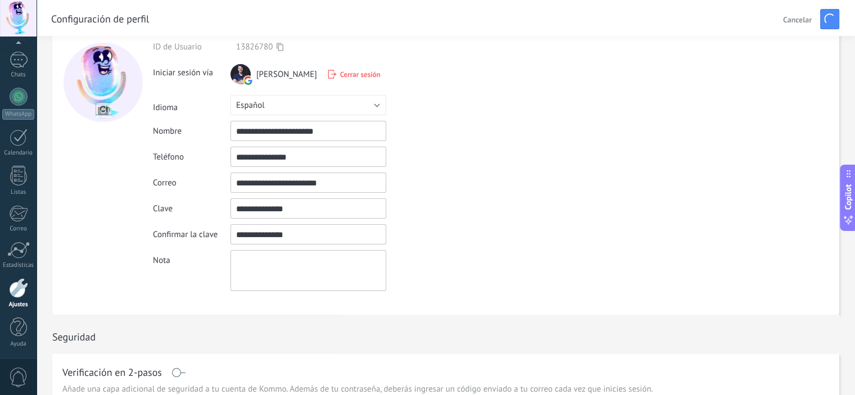
scroll to position [0, 0]
